Goal: Task Accomplishment & Management: Use online tool/utility

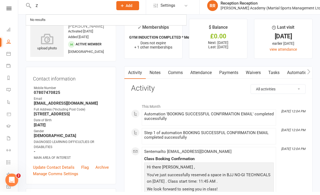
type input "Z"
click at [7, 55] on icon at bounding box center [8, 57] width 4 height 4
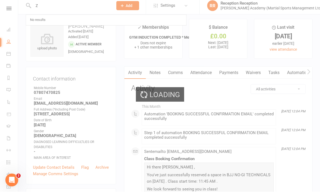
scroll to position [3, 0]
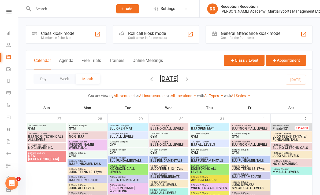
click at [9, 12] on icon at bounding box center [8, 11] width 5 height 3
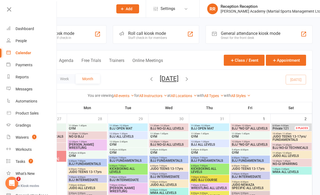
click at [27, 30] on div "Dashboard" at bounding box center [25, 29] width 18 height 4
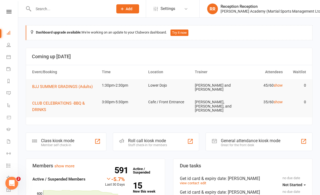
click at [154, 143] on div "Staff check-in for members" at bounding box center [147, 145] width 39 height 4
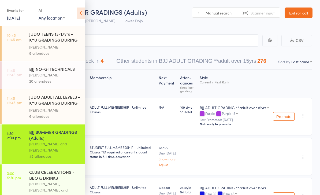
click at [83, 11] on icon at bounding box center [81, 13] width 8 height 11
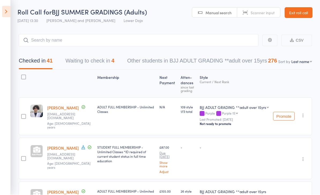
scroll to position [0, 0]
click at [104, 58] on button "Waiting to check in 4" at bounding box center [89, 62] width 49 height 14
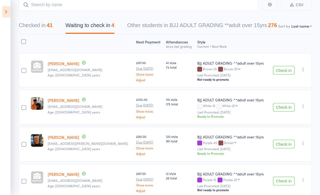
scroll to position [46, 0]
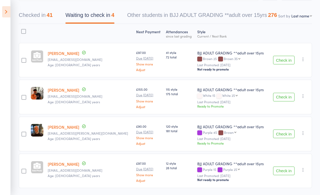
click at [304, 170] on icon "button" at bounding box center [302, 169] width 5 height 5
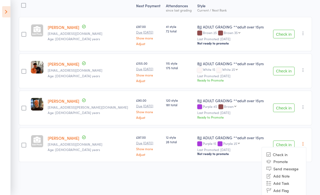
scroll to position [73, 0]
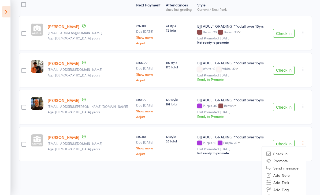
click at [292, 194] on li "Remove" at bounding box center [284, 196] width 44 height 7
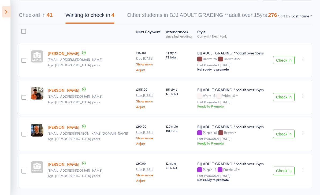
scroll to position [26, 0]
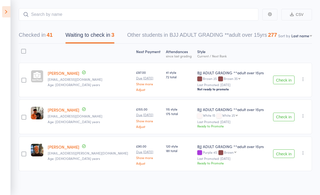
click at [283, 154] on button "Check in" at bounding box center [283, 153] width 21 height 9
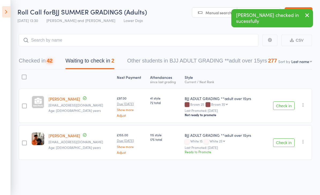
scroll to position [4, 0]
